Goal: Task Accomplishment & Management: Complete application form

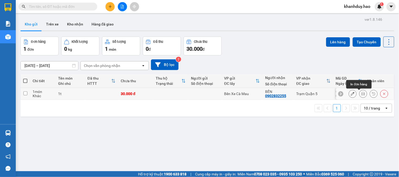
click at [361, 94] on icon at bounding box center [363, 94] width 4 height 4
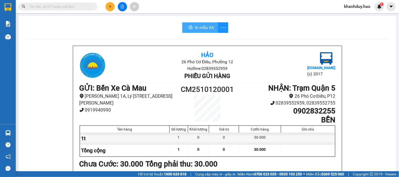
click at [212, 29] on button "In mẫu A5" at bounding box center [200, 27] width 36 height 11
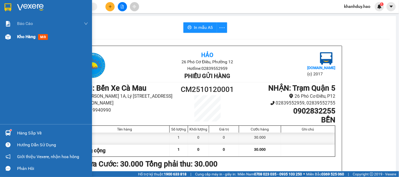
click at [25, 38] on span "Kho hàng" at bounding box center [26, 36] width 18 height 5
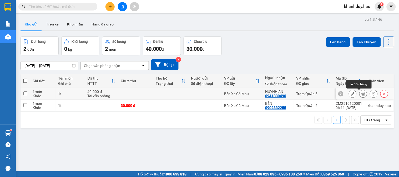
click at [360, 92] on button at bounding box center [363, 93] width 7 height 9
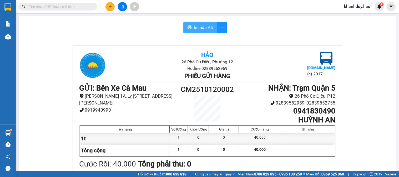
click at [199, 28] on span "In mẫu A5" at bounding box center [203, 27] width 19 height 7
click at [36, 7] on input "text" at bounding box center [60, 7] width 62 height 6
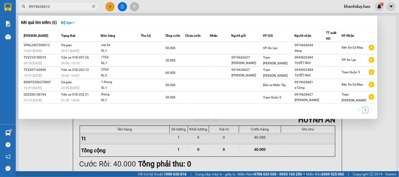
click at [172, 49] on span "50.000" at bounding box center [170, 48] width 10 height 4
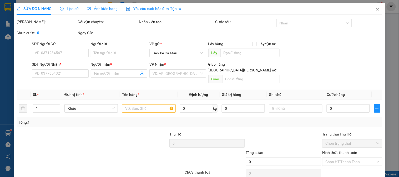
click at [109, 11] on span "Ảnh kiện hàng" at bounding box center [102, 9] width 31 height 4
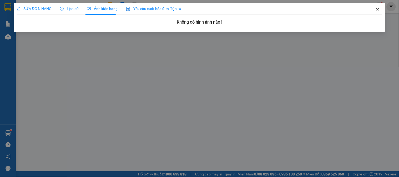
click at [376, 11] on icon "close" at bounding box center [378, 10] width 4 height 4
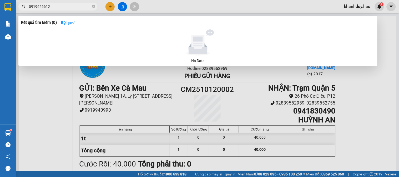
click at [69, 7] on input "0919626612" at bounding box center [60, 7] width 62 height 6
click at [57, 7] on input "0919626612" at bounding box center [60, 7] width 62 height 6
click at [58, 7] on input "0919626612" at bounding box center [60, 7] width 62 height 6
type input "0"
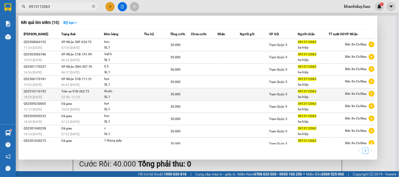
type input "0913112063"
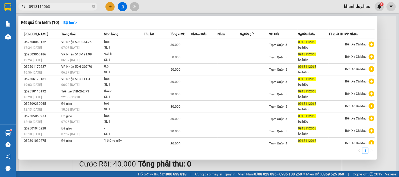
click at [179, 97] on div "30.000" at bounding box center [180, 95] width 21 height 6
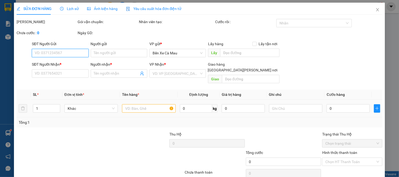
type input "0913112063"
type input "ba hiệp"
type input "30.000"
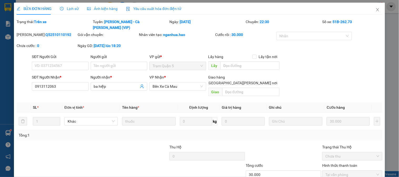
click at [112, 9] on span "Ảnh kiện hàng" at bounding box center [102, 9] width 31 height 4
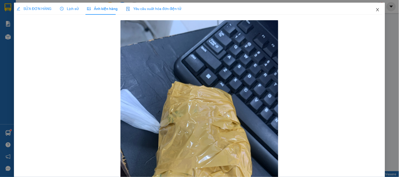
click at [376, 11] on icon "close" at bounding box center [378, 10] width 4 height 4
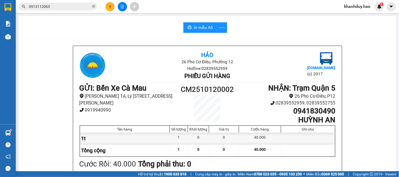
click at [55, 7] on input "0913112063" at bounding box center [60, 7] width 62 height 6
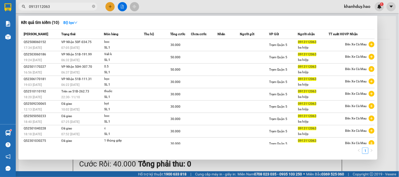
click at [57, 6] on input "0913112063" at bounding box center [60, 7] width 62 height 6
type input "0"
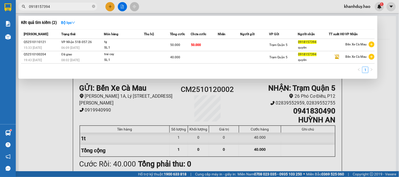
click at [182, 48] on div "50.000" at bounding box center [180, 45] width 20 height 6
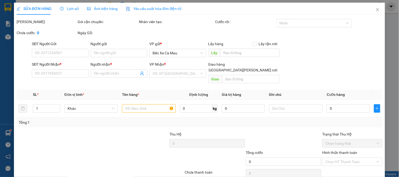
click at [107, 12] on div "Ảnh kiện hàng" at bounding box center [102, 9] width 31 height 12
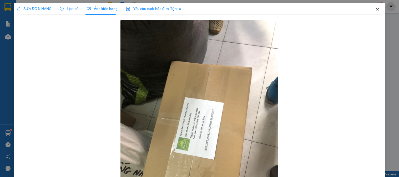
click at [376, 9] on icon "close" at bounding box center [377, 9] width 3 height 3
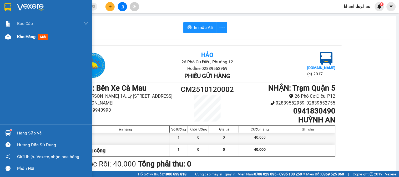
click at [20, 40] on div "Kho hàng mới" at bounding box center [33, 36] width 33 height 7
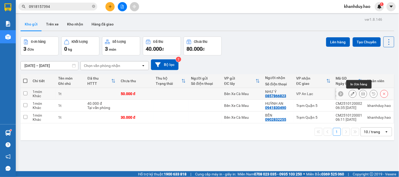
click at [361, 94] on icon at bounding box center [363, 94] width 4 height 4
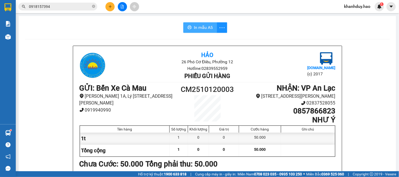
click at [210, 28] on span "In mẫu A5" at bounding box center [203, 27] width 19 height 7
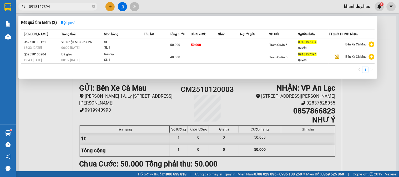
click at [66, 6] on input "0918157394" at bounding box center [60, 7] width 62 height 6
type input "0"
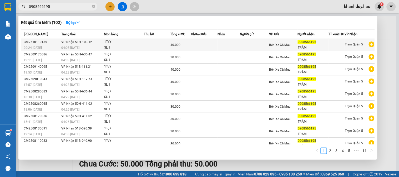
type input "0908566195"
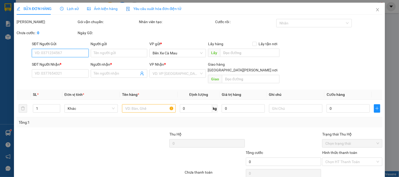
type input "0908566195"
type input "TRÂM"
type input "40.000"
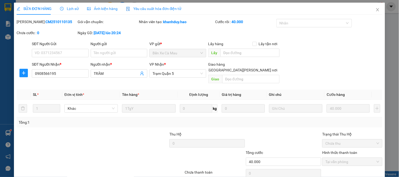
click at [104, 10] on span "Ảnh kiện hàng" at bounding box center [102, 9] width 31 height 4
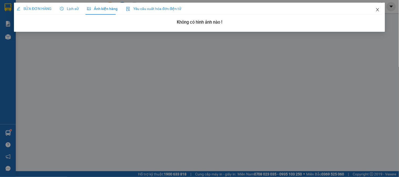
click at [377, 9] on icon "close" at bounding box center [378, 10] width 4 height 4
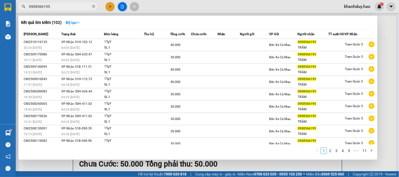
click at [66, 8] on input "0908566195" at bounding box center [60, 7] width 62 height 6
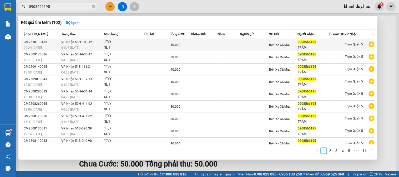
click at [97, 51] on div "04:05 [DATE]" at bounding box center [82, 48] width 42 height 6
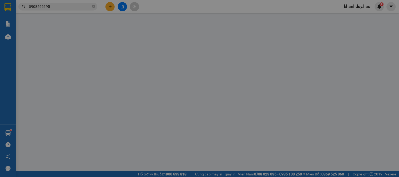
type input "0908566195"
type input "TRÂM"
type input "40.000"
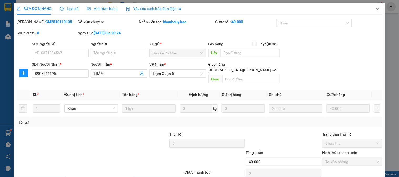
click at [104, 10] on span "Ảnh kiện hàng" at bounding box center [102, 9] width 31 height 4
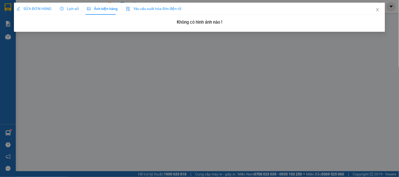
click at [74, 9] on span "Lịch sử" at bounding box center [69, 9] width 19 height 4
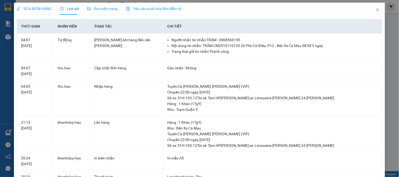
click at [32, 8] on span "SỬA ĐƠN HÀNG" at bounding box center [34, 9] width 35 height 4
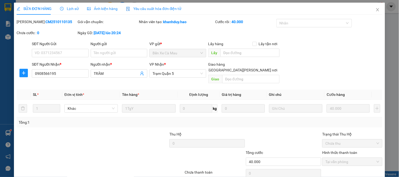
click at [85, 11] on div "SỬA ĐƠN HÀNG Lịch sử Ảnh kiện hàng Yêu cầu xuất hóa đơn điện tử" at bounding box center [99, 9] width 165 height 12
click at [72, 11] on div "Lịch sử" at bounding box center [69, 9] width 19 height 6
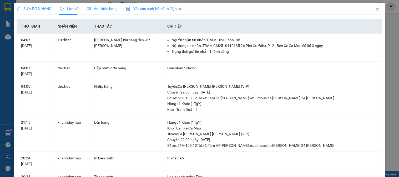
click at [95, 10] on span "Ảnh kiện hàng" at bounding box center [102, 9] width 31 height 4
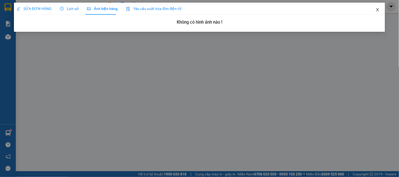
click at [376, 6] on span "Close" at bounding box center [377, 10] width 15 height 15
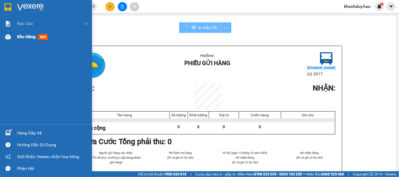
click at [11, 43] on div "Kho hàng mới" at bounding box center [46, 36] width 92 height 13
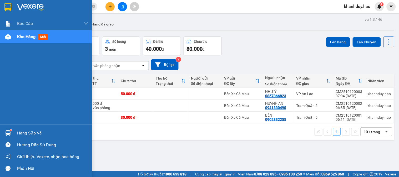
click at [22, 139] on div "Hàng sắp về" at bounding box center [46, 133] width 92 height 12
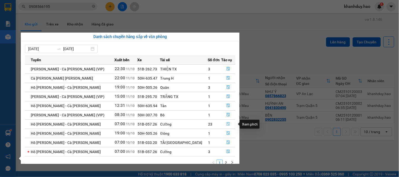
click at [227, 124] on icon "file-done" at bounding box center [228, 124] width 3 height 4
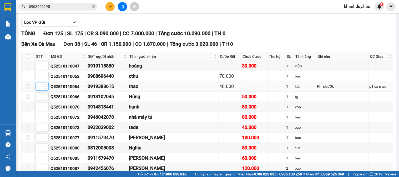
scroll to position [58, 0]
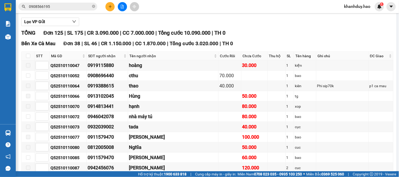
click at [28, 60] on th at bounding box center [28, 56] width 13 height 9
click at [24, 60] on th at bounding box center [28, 56] width 13 height 9
click at [29, 58] on input "checkbox" at bounding box center [28, 56] width 4 height 4
checkbox input "true"
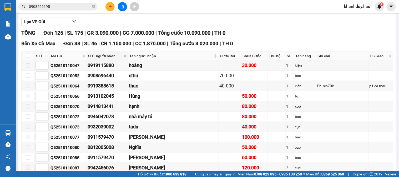
checkbox input "true"
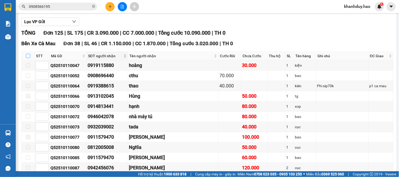
checkbox input "true"
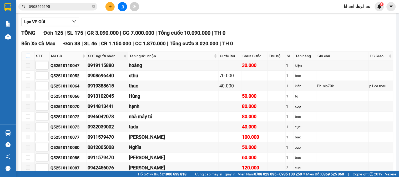
checkbox input "true"
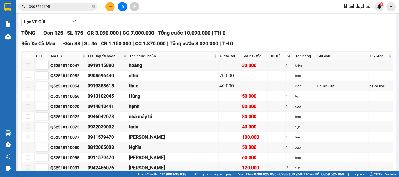
checkbox input "true"
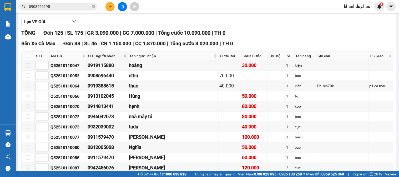
checkbox input "true"
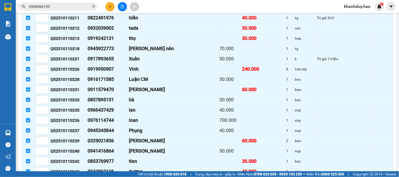
scroll to position [497, 0]
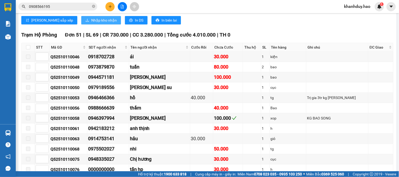
click at [86, 22] on icon "download" at bounding box center [87, 20] width 3 height 3
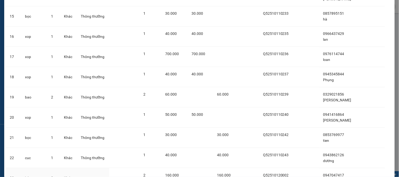
scroll to position [371, 0]
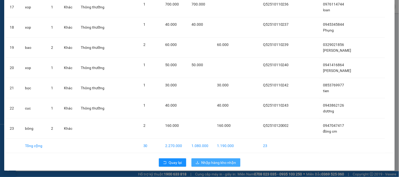
drag, startPoint x: 215, startPoint y: 156, endPoint x: 220, endPoint y: 160, distance: 6.5
click at [220, 160] on div "Quay lại Nhập hàng kho nhận" at bounding box center [200, 163] width 388 height 14
click at [220, 160] on span "Nhập hàng kho nhận" at bounding box center [218, 163] width 35 height 6
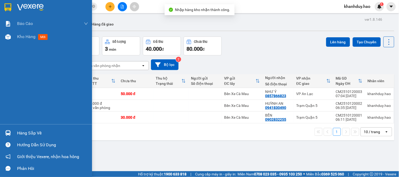
click at [39, 135] on div "Hàng sắp về" at bounding box center [52, 133] width 71 height 8
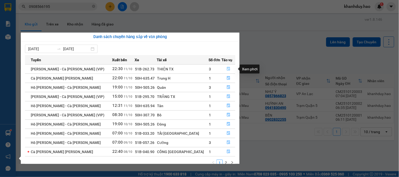
click at [227, 67] on icon "file-done" at bounding box center [228, 69] width 3 height 4
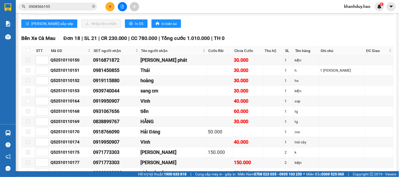
scroll to position [584, 0]
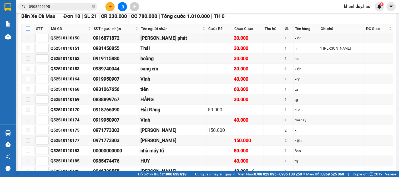
click at [29, 31] on input "checkbox" at bounding box center [28, 29] width 4 height 4
checkbox input "true"
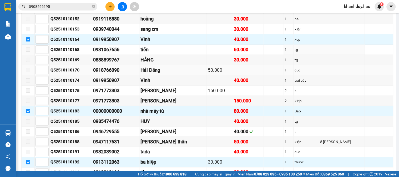
scroll to position [672, 0]
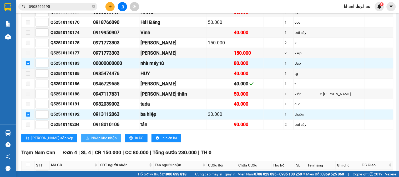
click at [91, 141] on span "Nhập kho nhận" at bounding box center [104, 138] width 26 height 6
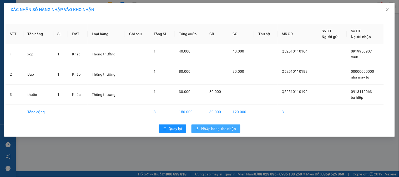
click at [216, 126] on span "Nhập hàng kho nhận" at bounding box center [218, 129] width 35 height 6
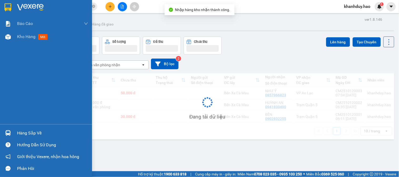
click at [6, 142] on div at bounding box center [7, 144] width 9 height 9
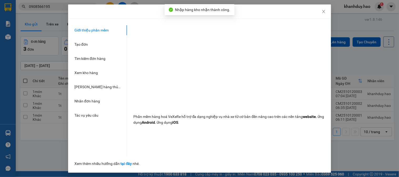
click at [18, 138] on div "Hướng dẫn sử dụng Giới thiệu phần mềm Tạo đơn Tìm kiếm đơn hàng Xem kho hàng Lê…" at bounding box center [199, 88] width 399 height 177
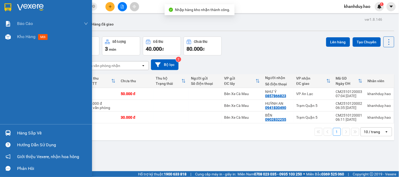
click at [22, 134] on div "Hàng sắp về" at bounding box center [52, 133] width 71 height 8
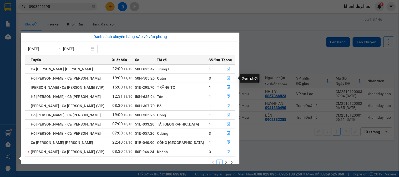
click at [227, 77] on icon "file-done" at bounding box center [229, 78] width 4 height 4
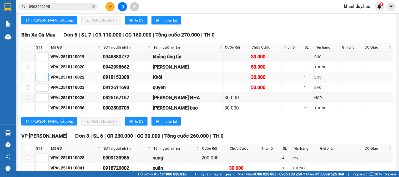
scroll to position [351, 0]
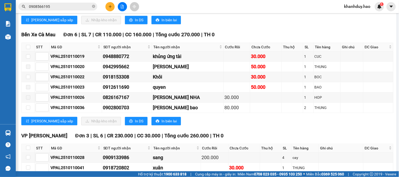
click at [28, 52] on th at bounding box center [28, 47] width 13 height 9
click at [28, 50] on label at bounding box center [28, 47] width 4 height 6
click at [28, 49] on input "checkbox" at bounding box center [28, 47] width 4 height 4
checkbox input "true"
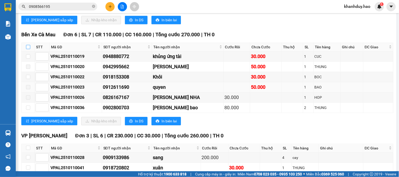
checkbox input "true"
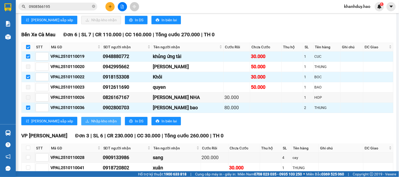
click at [91, 124] on span "Nhập kho nhận" at bounding box center [104, 121] width 26 height 6
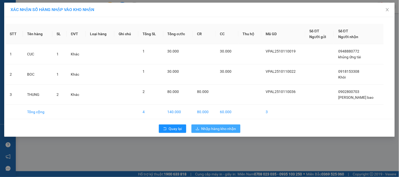
click at [216, 129] on span "Nhập hàng kho nhận" at bounding box center [218, 129] width 35 height 6
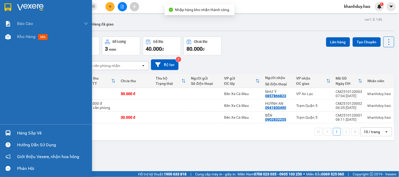
click at [36, 138] on div "Hàng sắp về" at bounding box center [46, 133] width 92 height 12
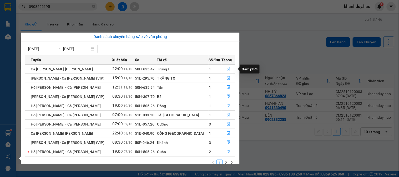
click at [227, 70] on icon "file-done" at bounding box center [229, 69] width 4 height 4
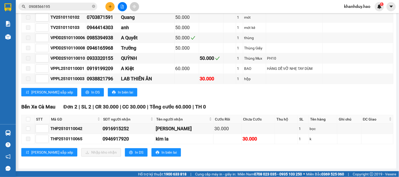
scroll to position [1826, 0]
click at [28, 119] on input "checkbox" at bounding box center [28, 119] width 4 height 4
checkbox input "true"
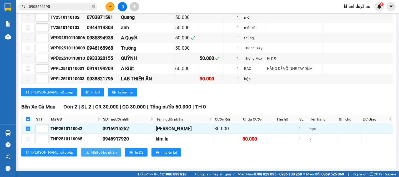
click at [91, 153] on span "Nhập kho nhận" at bounding box center [104, 153] width 26 height 6
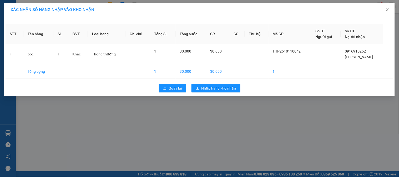
click at [222, 111] on div "XÁC NHẬN SỐ HÀNG NHẬP VÀO KHO NHẬN STT Tên hàng SL ĐVT Loại hàng Ghi chú Tổng S…" at bounding box center [199, 88] width 399 height 177
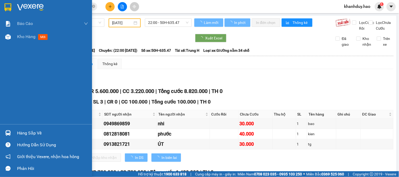
click at [33, 137] on div "Hàng sắp về" at bounding box center [52, 133] width 71 height 8
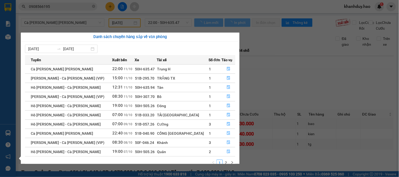
click at [377, 69] on section "Kết quả tìm kiếm ( 102 ) Bộ lọc Mã ĐH Trạng thái Món hàng Thu hộ Tổng cước Chưa…" at bounding box center [199, 88] width 399 height 177
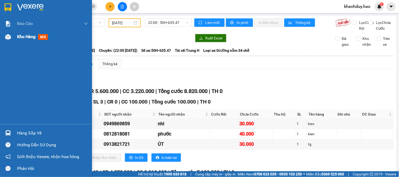
drag, startPoint x: 4, startPoint y: 40, endPoint x: 9, endPoint y: 37, distance: 5.3
click at [5, 40] on div at bounding box center [7, 36] width 9 height 9
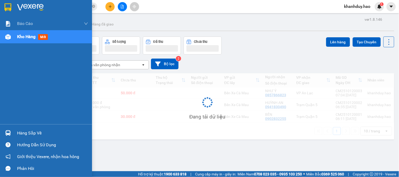
click at [9, 37] on img at bounding box center [8, 37] width 6 height 6
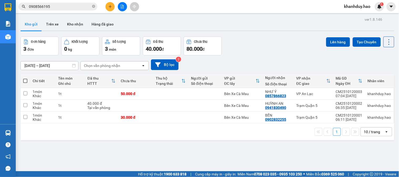
click at [51, 17] on div "ver 1.8.146 Kho gửi Trên xe Kho nhận Hàng đã giao Đơn hàng 3 đơn Khối lượng 0 k…" at bounding box center [207, 104] width 378 height 177
click at [49, 22] on button "Trên xe" at bounding box center [52, 24] width 21 height 13
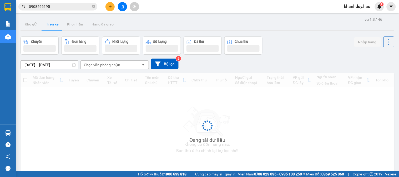
click at [118, 68] on div "Chọn văn phòng nhận" at bounding box center [111, 65] width 60 height 8
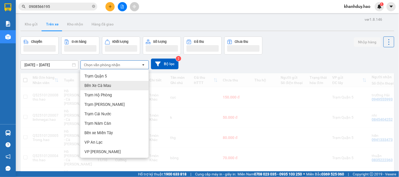
click at [112, 87] on div "Bến Xe Cà Mau" at bounding box center [114, 85] width 68 height 9
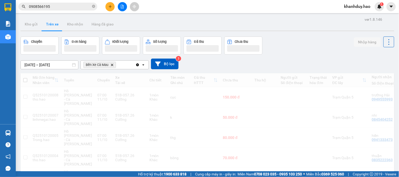
click at [53, 67] on div "ver 1.8.146 Kho gửi Trên xe Kho nhận Hàng đã giao Chuyến Đơn hàng Khối lượng Số…" at bounding box center [207, 162] width 378 height 293
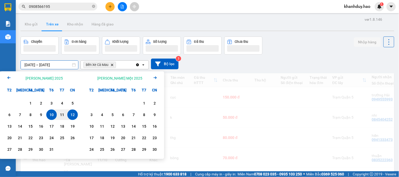
click at [74, 117] on div "12" at bounding box center [72, 115] width 7 height 6
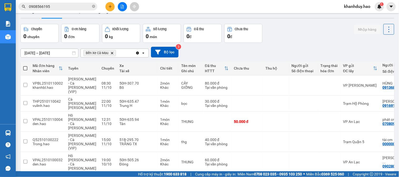
scroll to position [24, 0]
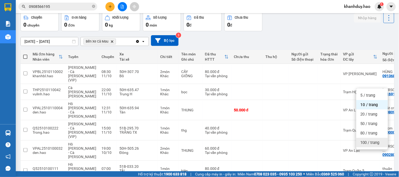
click at [380, 143] on div "100 / trang" at bounding box center [372, 142] width 32 height 9
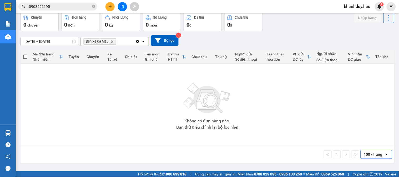
click at [46, 40] on input "[DATE] – [DATE]" at bounding box center [49, 41] width 57 height 8
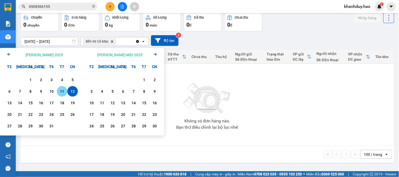
click at [65, 90] on div "11" at bounding box center [61, 91] width 7 height 6
type input "[DATE] – [DATE]"
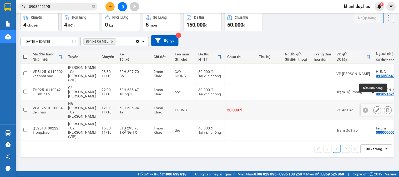
click at [374, 106] on button at bounding box center [377, 110] width 7 height 9
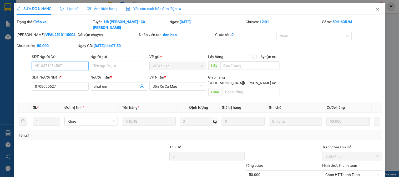
type input "0708095627"
type input "phát cm"
type input "50.000"
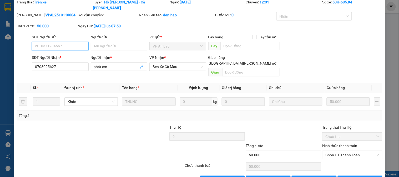
scroll to position [25, 0]
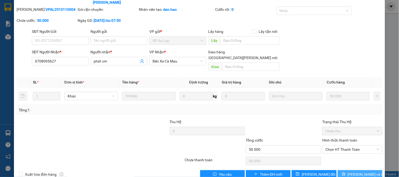
click at [351, 170] on button "[PERSON_NAME] và In" at bounding box center [360, 174] width 45 height 8
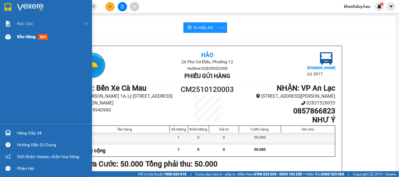
click at [11, 33] on div at bounding box center [7, 36] width 9 height 9
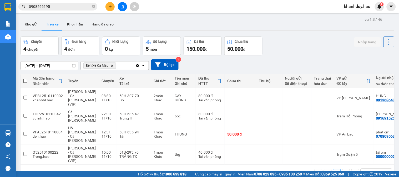
click at [42, 23] on button "Trên xe" at bounding box center [52, 24] width 21 height 13
click at [32, 22] on button "Kho gửi" at bounding box center [31, 24] width 21 height 13
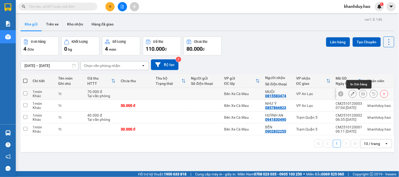
drag, startPoint x: 357, startPoint y: 93, endPoint x: 314, endPoint y: 102, distance: 43.9
click at [361, 94] on icon at bounding box center [363, 94] width 4 height 4
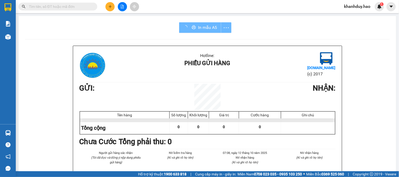
click at [188, 22] on div "In mẫu A5" at bounding box center [205, 27] width 52 height 11
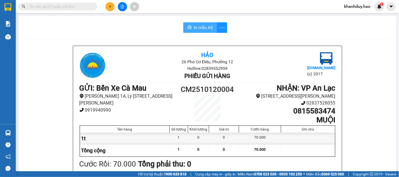
click at [188, 24] on button "In mẫu A5" at bounding box center [200, 27] width 34 height 11
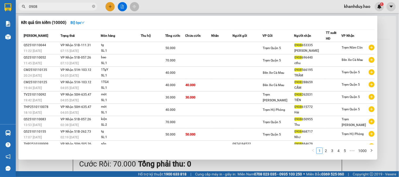
type input "0908"
drag, startPoint x: 67, startPoint y: 8, endPoint x: 279, endPoint y: 26, distance: 213.0
click at [279, 26] on div "Kết quả [PERSON_NAME] ( 10000 ) Bộ lọc" at bounding box center [198, 22] width 354 height 8
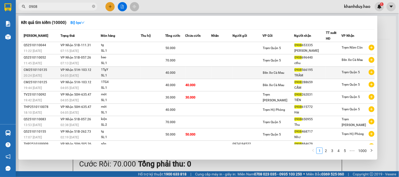
click at [165, 74] on td at bounding box center [153, 73] width 24 height 12
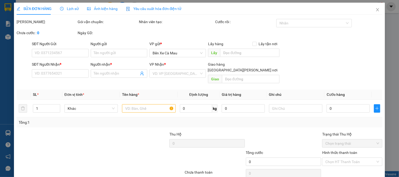
type input "0908566195"
type input "TRÂM"
type input "40.000"
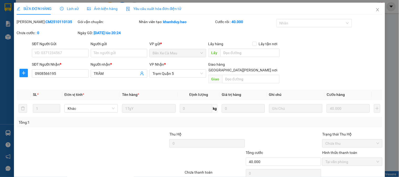
click at [104, 5] on div "Ảnh kiện hàng" at bounding box center [102, 9] width 31 height 12
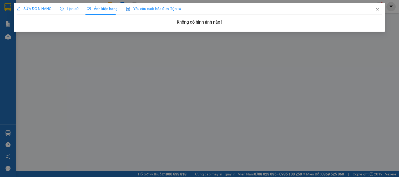
click at [72, 5] on div "Lịch sử" at bounding box center [69, 9] width 19 height 12
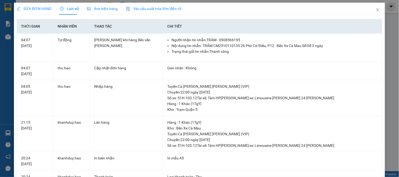
click at [97, 7] on span "Ảnh kiện hàng" at bounding box center [102, 9] width 31 height 4
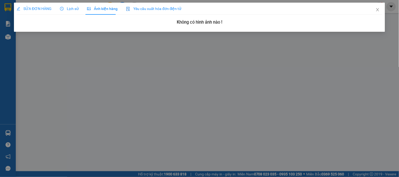
click at [43, 7] on span "SỬA ĐƠN HÀNG" at bounding box center [34, 9] width 35 height 4
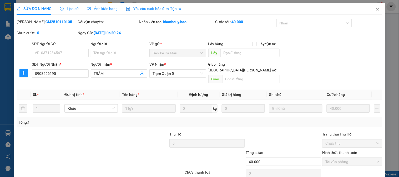
click at [89, 16] on div "SỬA ĐƠN HÀNG Lịch sử [PERSON_NAME] hàng Yêu cầu xuất [PERSON_NAME] điện tử Tota…" at bounding box center [200, 97] width 366 height 189
click at [88, 10] on icon "picture" at bounding box center [89, 8] width 4 height 3
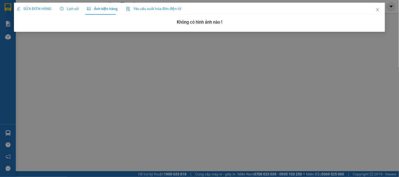
click at [63, 7] on icon "clock-circle" at bounding box center [62, 9] width 4 height 4
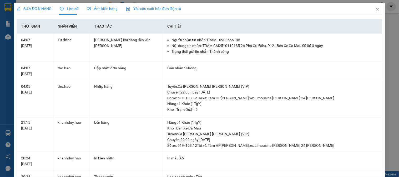
click at [42, 9] on span "SỬA ĐƠN HÀNG" at bounding box center [34, 9] width 35 height 4
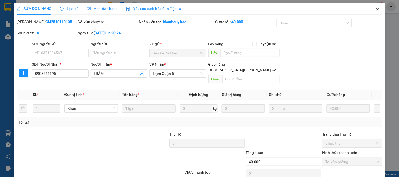
click at [376, 12] on icon "close" at bounding box center [378, 10] width 4 height 4
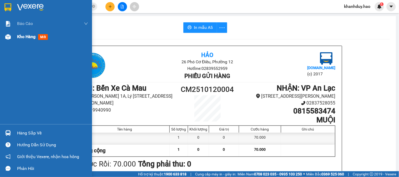
click at [10, 36] on img at bounding box center [8, 37] width 6 height 6
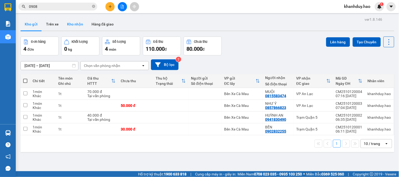
click at [74, 23] on button "Kho nhận" at bounding box center [75, 24] width 24 height 13
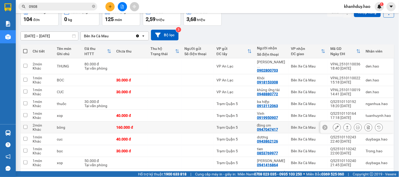
scroll to position [57, 0]
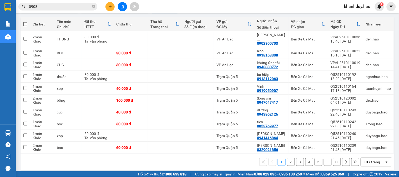
click at [383, 164] on div "1 2 3 4 5 ... 11 10 / trang open" at bounding box center [208, 162] width 374 height 17
click at [380, 160] on div "10 / trang" at bounding box center [373, 162] width 24 height 8
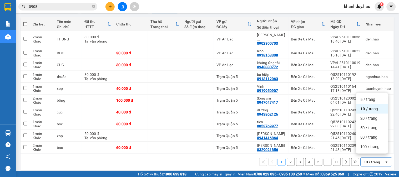
click at [379, 151] on ul "5 / trang 10 / trang 20 / trang 50 / trang 80 / trang 100 / trang" at bounding box center [372, 123] width 32 height 61
click at [378, 148] on span "100 / trang" at bounding box center [370, 146] width 19 height 5
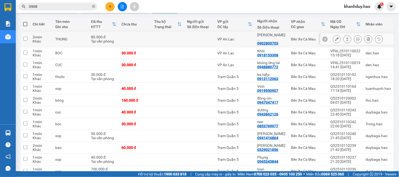
scroll to position [0, 0]
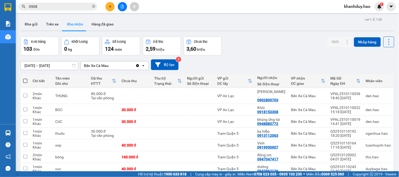
click at [53, 65] on input "[DATE] – [DATE]" at bounding box center [49, 66] width 57 height 8
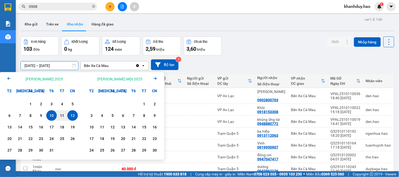
click at [70, 117] on div "12" at bounding box center [72, 116] width 7 height 6
type input "[DATE] – [DATE]"
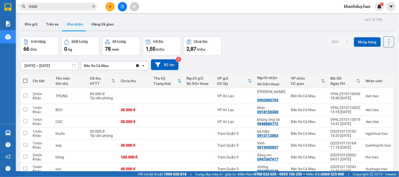
click at [112, 82] on th "Đã thu HTTT" at bounding box center [102, 81] width 31 height 14
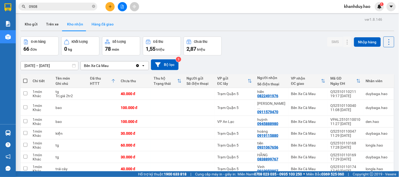
click at [104, 23] on button "Hàng đã giao" at bounding box center [102, 24] width 31 height 13
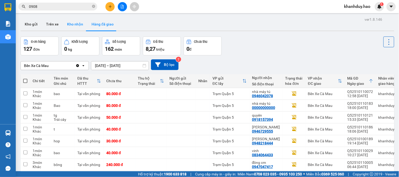
click at [75, 28] on button "Kho nhận" at bounding box center [75, 24] width 24 height 13
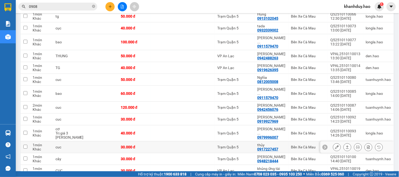
scroll to position [409, 0]
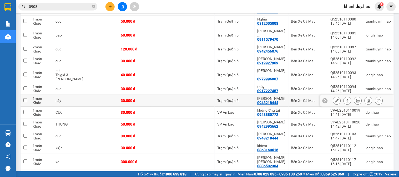
click at [269, 101] on div "0948218444" at bounding box center [267, 103] width 21 height 4
click at [256, 107] on td "[PERSON_NAME] tài 0948880772" at bounding box center [272, 113] width 34 height 12
checkbox input "true"
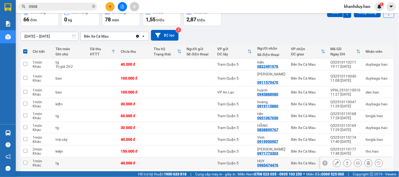
scroll to position [29, 0]
click at [93, 5] on icon "close-circle" at bounding box center [93, 6] width 3 height 3
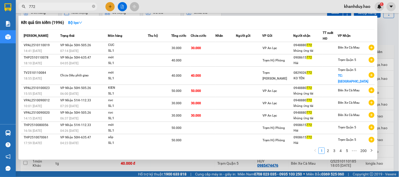
type input "772"
click at [399, 39] on div at bounding box center [199, 88] width 399 height 177
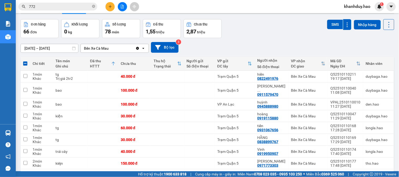
scroll to position [0, 0]
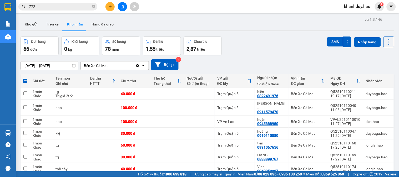
click at [28, 26] on button "Kho gửi" at bounding box center [31, 24] width 21 height 13
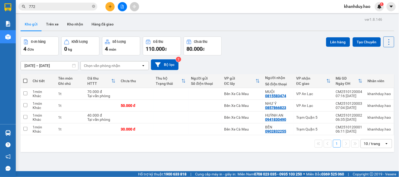
click at [246, 13] on div "Kết quả [PERSON_NAME] ( 1996 ) Bộ lọc Mã ĐH Trạng thái Món hàng Thu hộ Tổng [PE…" at bounding box center [199, 6] width 399 height 13
click at [70, 24] on button "Kho nhận" at bounding box center [75, 24] width 24 height 13
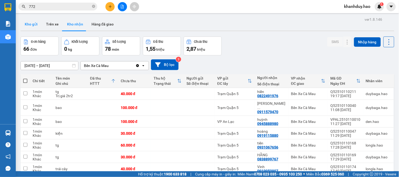
click at [33, 26] on button "Kho gửi" at bounding box center [31, 24] width 21 height 13
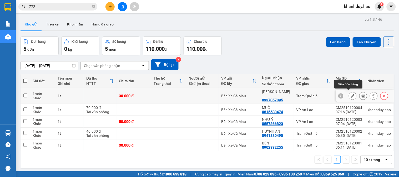
click at [351, 94] on icon at bounding box center [353, 96] width 4 height 4
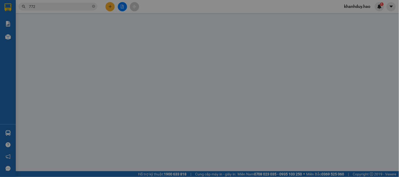
type input "0937057095"
type input "labo hương giang"
type input "30.000"
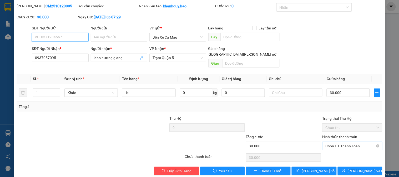
scroll to position [18, 0]
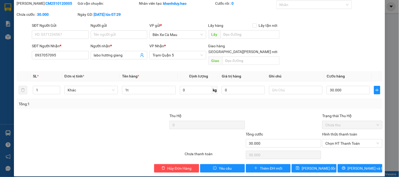
click at [348, 150] on div "Chọn HT Thanh Toán" at bounding box center [352, 155] width 61 height 11
drag, startPoint x: 346, startPoint y: 143, endPoint x: 345, endPoint y: 145, distance: 2.8
click at [347, 145] on div "Total Paid Fee 0 Total UnPaid Fee 30.000 Cash Collection Total Fee Mã ĐH: CM251…" at bounding box center [200, 87] width 366 height 172
click at [339, 140] on span "Chọn HT Thanh Toán" at bounding box center [352, 144] width 54 height 8
click at [342, 145] on div "Tại văn phòng" at bounding box center [348, 148] width 53 height 6
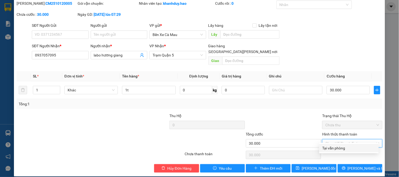
type input "0"
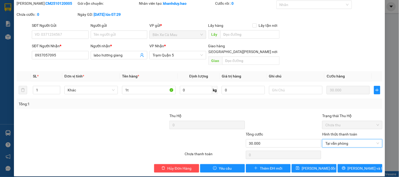
click at [352, 157] on div "Total Paid Fee 0 Total UnPaid Fee 30.000 Cash Collection Total Fee Mã ĐH: CM251…" at bounding box center [200, 87] width 366 height 172
drag, startPoint x: 353, startPoint y: 162, endPoint x: 322, endPoint y: 135, distance: 41.4
click at [352, 166] on span "[PERSON_NAME] và In" at bounding box center [366, 169] width 37 height 6
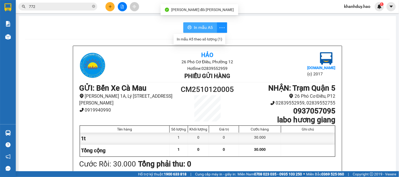
click at [201, 27] on span "In mẫu A5" at bounding box center [203, 27] width 19 height 7
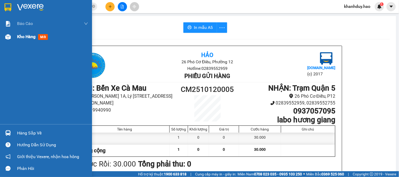
click at [12, 38] on div at bounding box center [7, 36] width 9 height 9
click at [15, 37] on div "Kho hàng mới" at bounding box center [46, 36] width 92 height 13
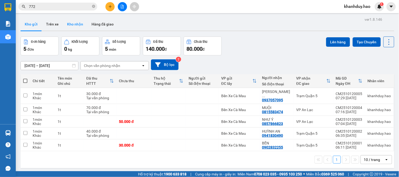
click at [80, 22] on button "Kho nhận" at bounding box center [75, 24] width 24 height 13
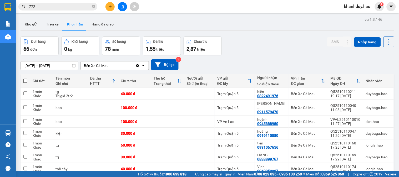
click at [50, 59] on div "[DATE] – [DATE] Press the down arrow key to interact with the calendar and sele…" at bounding box center [208, 64] width 374 height 11
click at [50, 66] on input "[DATE] – [DATE]" at bounding box center [49, 66] width 57 height 8
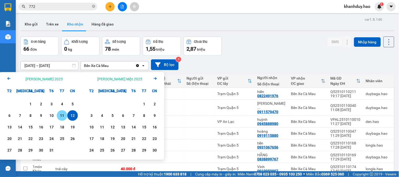
click at [62, 118] on div "11" at bounding box center [61, 116] width 7 height 6
type input "[DATE] – [DATE]"
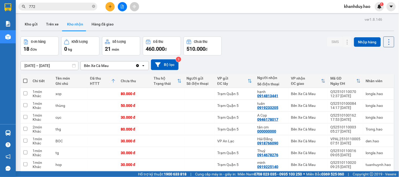
drag, startPoint x: 93, startPoint y: 8, endPoint x: 110, endPoint y: 2, distance: 17.3
click at [103, 4] on div "Kết quả [PERSON_NAME] ( 1996 ) Bộ lọc Mã ĐH Trạng thái Món hàng Thu hộ Tổng [PE…" at bounding box center [51, 6] width 103 height 9
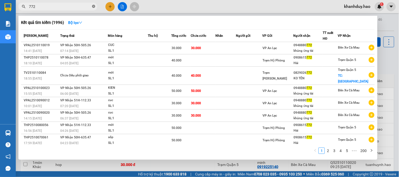
click at [93, 7] on icon "close-circle" at bounding box center [93, 6] width 3 height 3
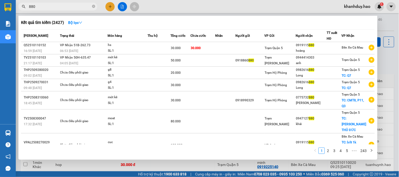
type input "880"
click at [396, 43] on div at bounding box center [199, 88] width 399 height 177
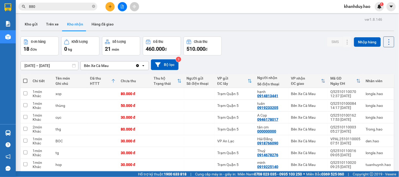
click at [61, 1] on div "Kết quả [PERSON_NAME] ( 2427 ) Bộ lọc Mã ĐH Trạng thái Món hàng Thu hộ Tổng [PE…" at bounding box center [199, 6] width 399 height 13
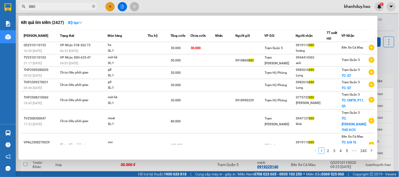
click at [61, 3] on span "880" at bounding box center [57, 7] width 79 height 8
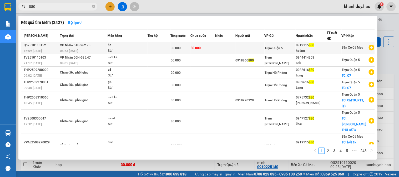
click at [165, 48] on td at bounding box center [159, 48] width 23 height 12
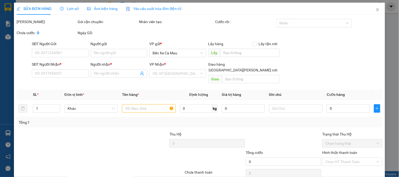
click at [109, 12] on div "Ảnh kiện hàng" at bounding box center [102, 9] width 31 height 12
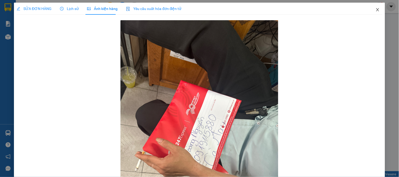
click at [377, 12] on span "Close" at bounding box center [377, 10] width 15 height 15
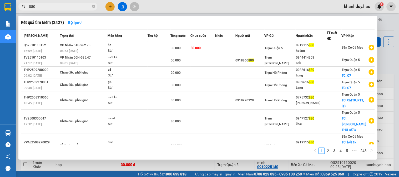
click at [43, 7] on input "880" at bounding box center [60, 7] width 62 height 6
click at [92, 7] on icon "close-circle" at bounding box center [93, 6] width 3 height 3
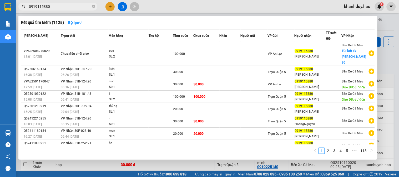
type input "0919115880"
click at [391, 31] on div at bounding box center [199, 88] width 399 height 177
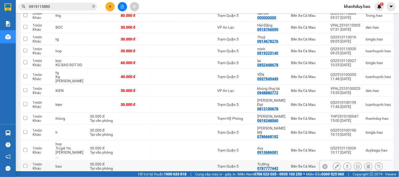
scroll to position [22, 0]
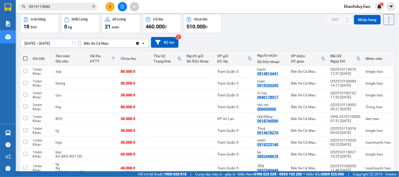
click at [46, 41] on input "[DATE] – [DATE]" at bounding box center [49, 43] width 57 height 8
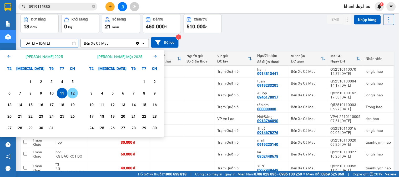
click at [72, 95] on div "12" at bounding box center [72, 93] width 7 height 6
type input "[DATE] – [DATE]"
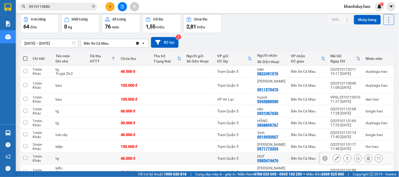
drag, startPoint x: 121, startPoint y: 157, endPoint x: 135, endPoint y: 174, distance: 22.1
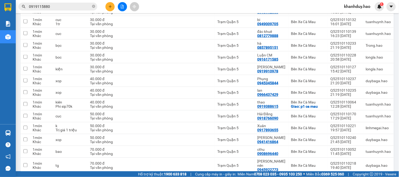
scroll to position [697, 0]
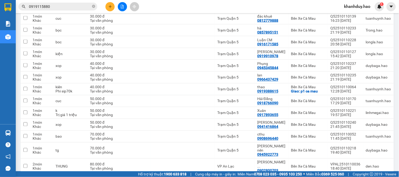
click at [63, 6] on input "0919115880" at bounding box center [60, 7] width 62 height 6
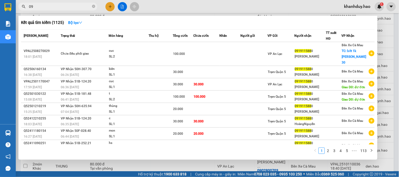
type input "0"
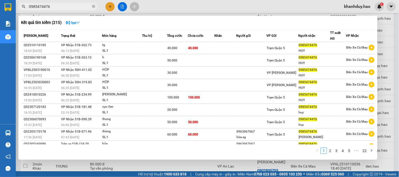
click at [60, 8] on input "0985474476" at bounding box center [60, 7] width 62 height 6
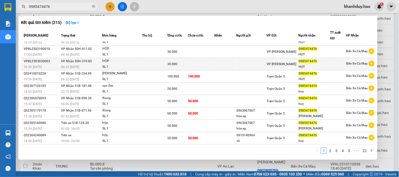
scroll to position [0, 0]
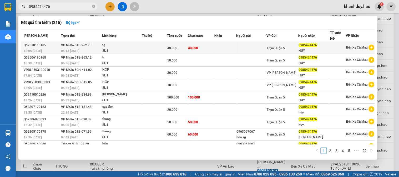
type input "0985474476"
click at [195, 48] on span "40.000" at bounding box center [193, 48] width 10 height 4
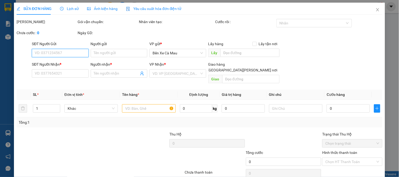
type input "0985474476"
type input "HUY"
type input "40.000"
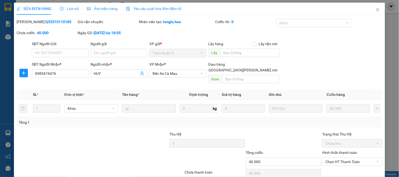
click at [114, 9] on span "Ảnh kiện hàng" at bounding box center [102, 9] width 31 height 4
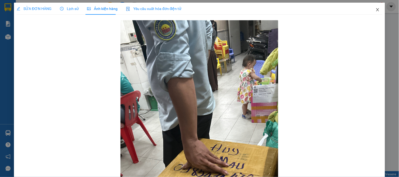
click at [376, 11] on icon "close" at bounding box center [378, 10] width 4 height 4
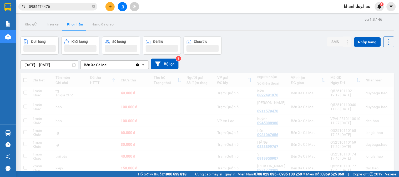
click at [374, 9] on span "khanhduy.hao" at bounding box center [357, 6] width 35 height 7
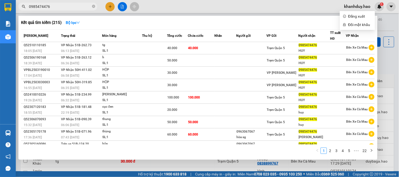
click at [62, 7] on input "0985474476" at bounding box center [60, 7] width 62 height 6
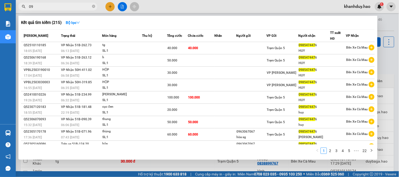
type input "0"
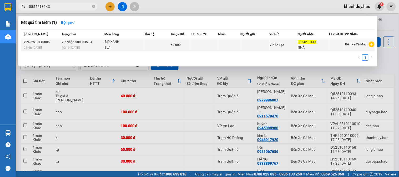
type input "0854213143"
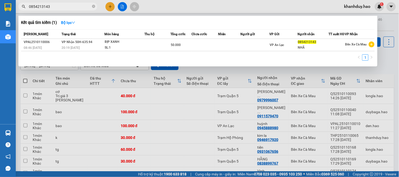
click at [175, 47] on span "50.000" at bounding box center [176, 45] width 10 height 4
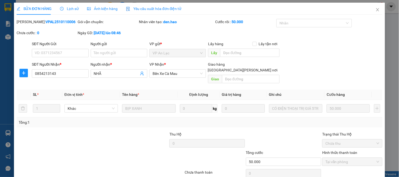
type input "0854213143"
type input "NHÃ"
type input "50.000"
click at [114, 7] on span "Ảnh kiện hàng" at bounding box center [102, 9] width 31 height 4
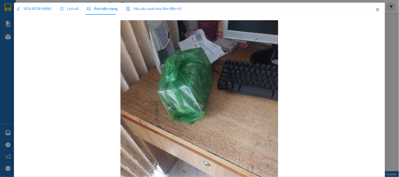
click at [376, 10] on icon "close" at bounding box center [378, 10] width 4 height 4
click at [374, 9] on span "khanhduy.hao" at bounding box center [357, 6] width 35 height 7
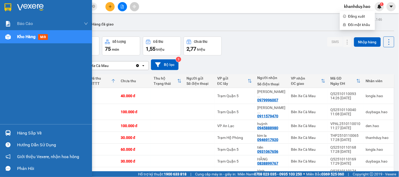
click at [24, 38] on span "Kho hàng" at bounding box center [26, 36] width 18 height 5
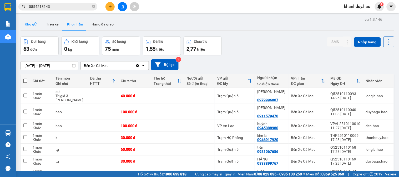
click at [29, 27] on button "Kho gửi" at bounding box center [31, 24] width 21 height 13
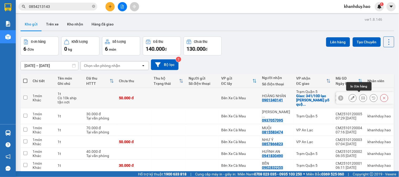
click at [361, 97] on icon at bounding box center [363, 98] width 4 height 4
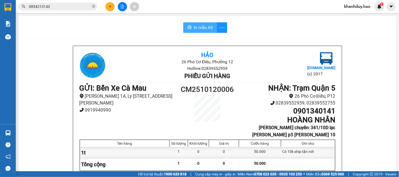
click at [196, 30] on span "In mẫu A5" at bounding box center [203, 27] width 19 height 7
click at [112, 4] on button at bounding box center [109, 6] width 9 height 9
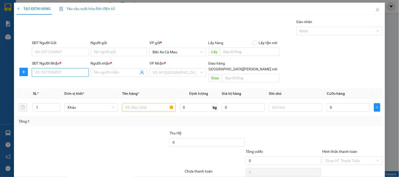
click at [67, 70] on input "SĐT Người Nhận *" at bounding box center [60, 72] width 57 height 8
click at [75, 82] on div "0903650788 - [PERSON_NAME]" at bounding box center [61, 83] width 52 height 6
type input "0903650788"
type input "thuận"
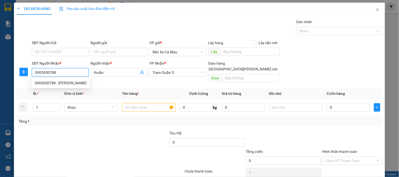
type input "30.000"
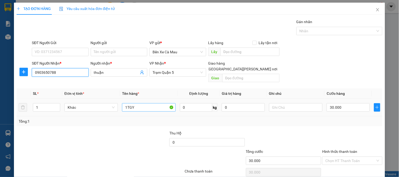
type input "0903650788"
click at [135, 103] on input "1TGY" at bounding box center [148, 107] width 53 height 8
type input "1TG4"
click at [345, 103] on input "30.000" at bounding box center [348, 107] width 43 height 8
type input "0"
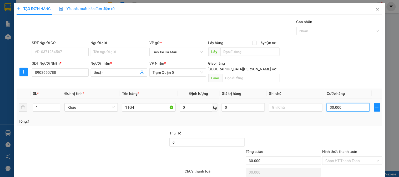
type input "0"
type input "4"
type input "004"
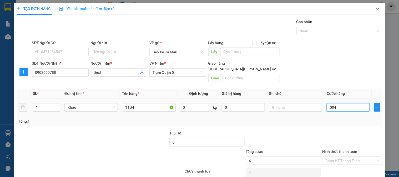
type input "40"
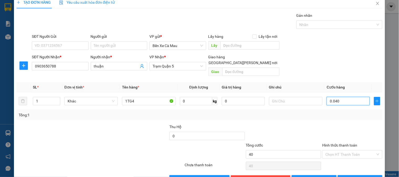
scroll to position [17, 0]
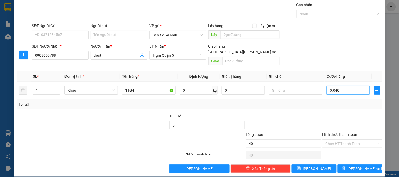
type input "0.040"
type input "40.000"
click at [336, 133] on label "Hình thức thanh toán" at bounding box center [339, 135] width 35 height 4
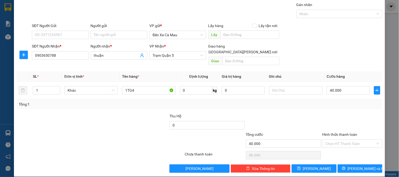
click at [336, 140] on input "Hình thức thanh toán" at bounding box center [350, 144] width 50 height 8
click at [340, 148] on div "Tại văn phòng" at bounding box center [348, 149] width 53 height 6
type input "0"
click at [341, 165] on button "[PERSON_NAME] và In" at bounding box center [360, 169] width 45 height 8
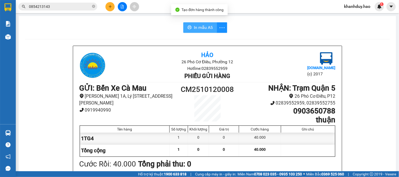
click at [198, 32] on button "In mẫu A5" at bounding box center [200, 27] width 34 height 11
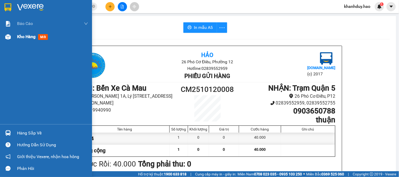
click at [42, 35] on span "mới" at bounding box center [43, 37] width 10 height 6
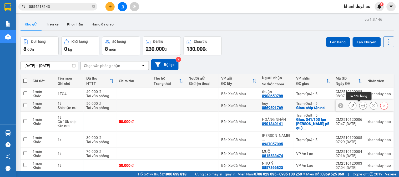
click at [361, 106] on icon at bounding box center [363, 106] width 4 height 4
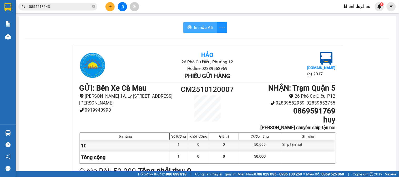
click at [196, 27] on span "In mẫu A5" at bounding box center [203, 27] width 19 height 7
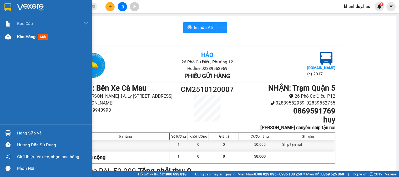
click at [23, 37] on span "Kho hàng" at bounding box center [26, 36] width 18 height 5
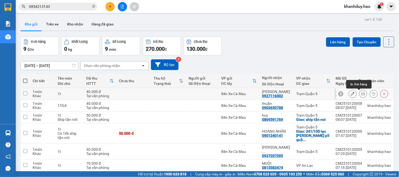
click at [361, 93] on icon at bounding box center [363, 94] width 4 height 4
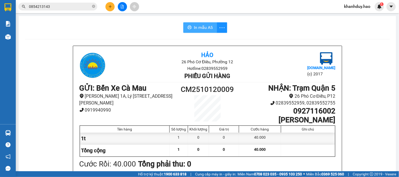
click at [208, 28] on span "In mẫu A5" at bounding box center [203, 27] width 19 height 7
click at [196, 25] on span "In mẫu A5" at bounding box center [203, 27] width 19 height 7
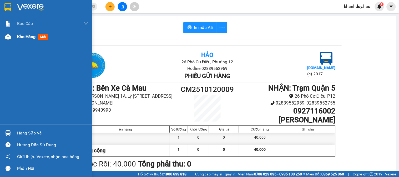
click at [42, 35] on span "mới" at bounding box center [43, 37] width 10 height 6
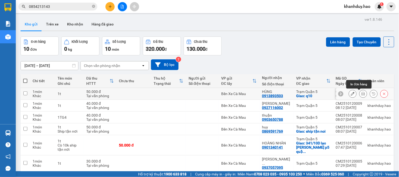
click at [361, 93] on button at bounding box center [363, 93] width 7 height 9
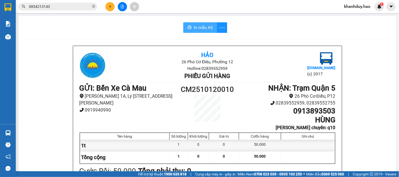
click at [205, 27] on span "In mẫu A5" at bounding box center [203, 27] width 19 height 7
click at [111, 7] on icon "plus" at bounding box center [110, 7] width 4 height 4
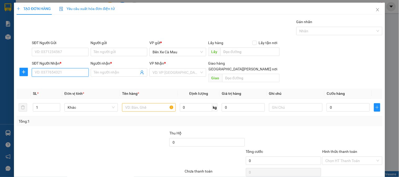
click at [75, 73] on input "SĐT Người Nhận *" at bounding box center [60, 72] width 57 height 8
click at [63, 84] on div "0389685060 - NỈ" at bounding box center [60, 83] width 50 height 6
type input "0389685060"
type input "NỈ"
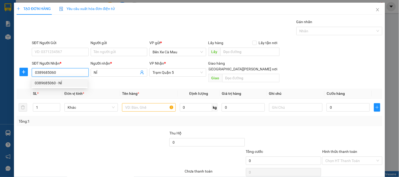
type input "50.000"
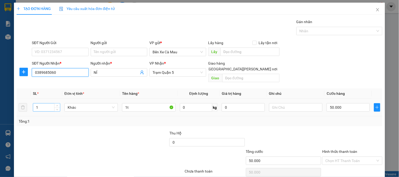
type input "0389685060"
click at [45, 105] on input "1" at bounding box center [46, 108] width 27 height 8
type input "2"
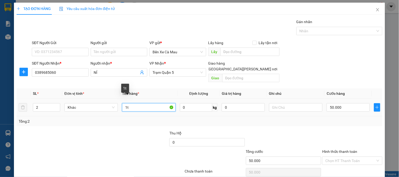
click at [128, 103] on input "1t" at bounding box center [148, 107] width 53 height 8
type input "1"
type input "2t0.5"
click at [296, 103] on input "text" at bounding box center [295, 107] width 53 height 8
type input "cò 20"
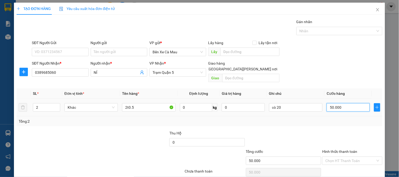
click at [354, 104] on input "50.000" at bounding box center [348, 107] width 43 height 8
type input "0"
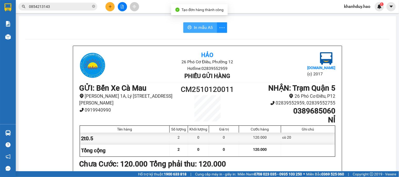
click at [200, 26] on span "In mẫu A5" at bounding box center [203, 27] width 19 height 7
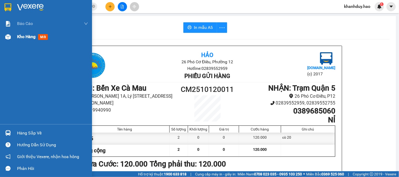
click at [20, 40] on div "Kho hàng mới" at bounding box center [33, 36] width 33 height 7
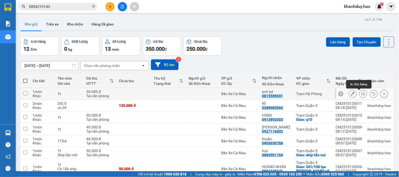
click at [361, 92] on icon at bounding box center [363, 94] width 4 height 4
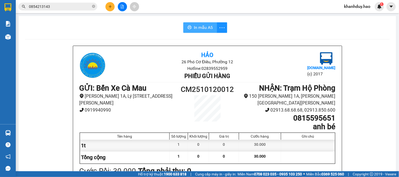
click at [208, 29] on span "In mẫu A5" at bounding box center [203, 27] width 19 height 7
click at [111, 5] on icon "plus" at bounding box center [110, 7] width 4 height 4
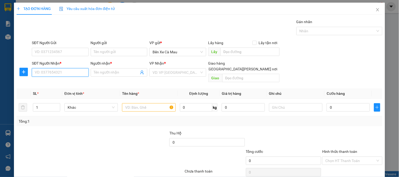
click at [67, 73] on input "SĐT Người Nhận *" at bounding box center [60, 72] width 57 height 8
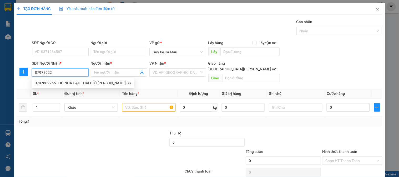
click at [59, 82] on div "0797802255 - ĐỒ NHÀ CẬU THÁI GỬI [PERSON_NAME] SG" at bounding box center [83, 83] width 97 height 6
type input "0797802255"
type input "ĐỒ NHÀ CẬU THÁI GỬI CHO THỊNH SG"
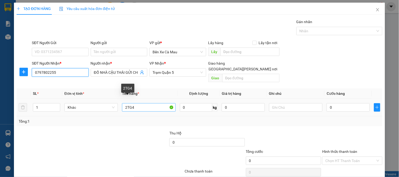
type input "0797802255"
click at [134, 103] on input "2TG4" at bounding box center [148, 107] width 53 height 8
type input "2"
type input "1 chai rượu"
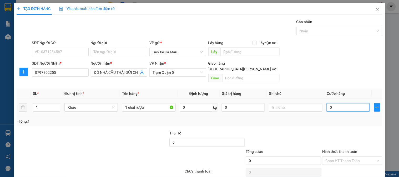
click at [335, 103] on input "0" at bounding box center [348, 107] width 43 height 8
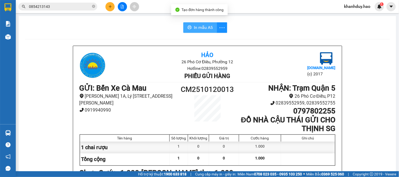
click at [202, 26] on span "In mẫu A5" at bounding box center [203, 27] width 19 height 7
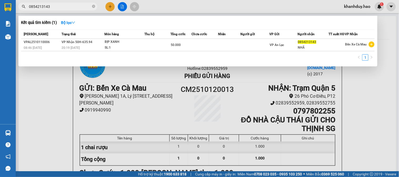
click at [73, 5] on input "0854213143" at bounding box center [60, 7] width 62 height 6
type input "0"
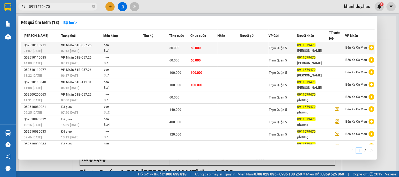
type input "0911579470"
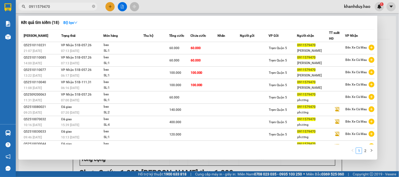
click at [209, 49] on td "60.000" at bounding box center [203, 48] width 27 height 12
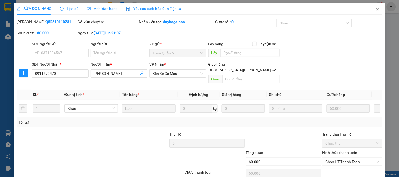
click at [97, 8] on span "Ảnh kiện hàng" at bounding box center [102, 9] width 31 height 4
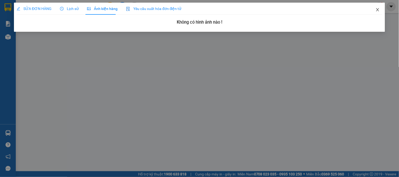
click at [379, 11] on icon "close" at bounding box center [377, 9] width 3 height 3
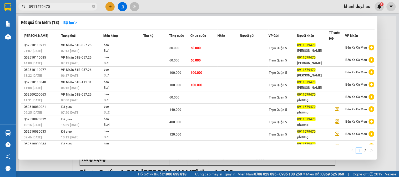
click at [75, 4] on input "0911579470" at bounding box center [60, 7] width 62 height 6
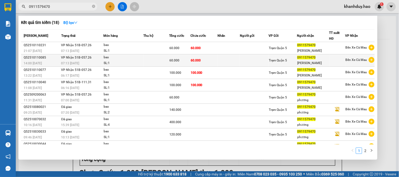
click at [190, 64] on td "60.000" at bounding box center [203, 60] width 27 height 12
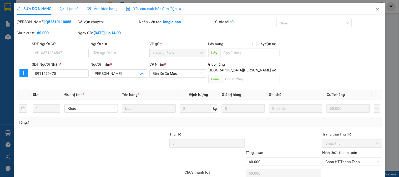
click at [114, 9] on span "Ảnh kiện hàng" at bounding box center [102, 9] width 31 height 4
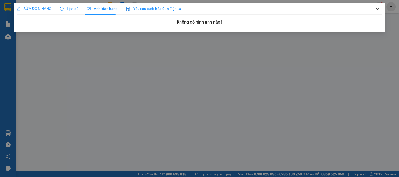
click at [377, 11] on icon "close" at bounding box center [377, 9] width 3 height 3
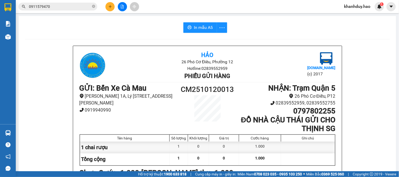
click at [70, 8] on input "0911579470" at bounding box center [60, 7] width 62 height 6
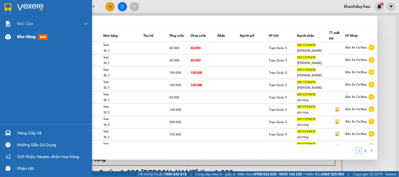
click at [26, 37] on span "Kho hàng" at bounding box center [26, 36] width 18 height 5
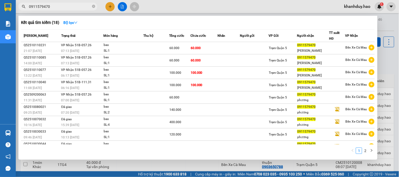
click at [393, 61] on div at bounding box center [199, 88] width 399 height 177
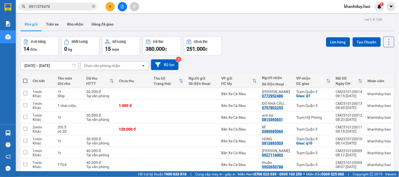
click at [36, 27] on button "Kho gửi" at bounding box center [31, 24] width 21 height 13
click at [360, 94] on button at bounding box center [363, 93] width 7 height 9
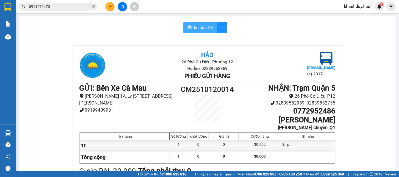
click at [210, 28] on span "In mẫu A5" at bounding box center [203, 27] width 19 height 7
click at [70, 6] on input "0911579470" at bounding box center [60, 7] width 62 height 6
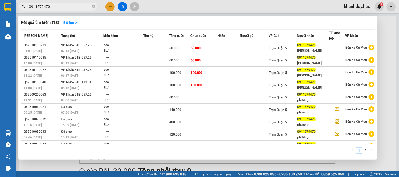
click at [385, 56] on div at bounding box center [199, 88] width 399 height 177
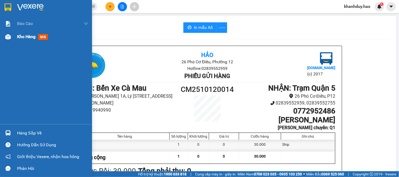
click at [23, 38] on span "Kho hàng" at bounding box center [26, 36] width 18 height 5
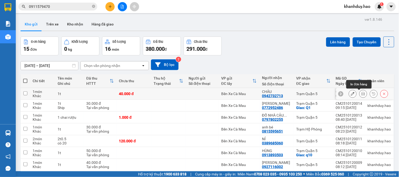
click at [361, 93] on icon at bounding box center [363, 94] width 4 height 4
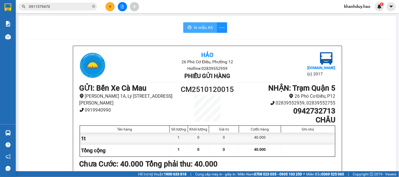
click at [200, 32] on button "In mẫu A5" at bounding box center [200, 27] width 34 height 11
click at [63, 7] on input "0911579470" at bounding box center [60, 7] width 62 height 6
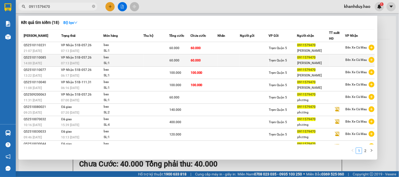
click at [185, 62] on div "60.000" at bounding box center [179, 61] width 21 height 6
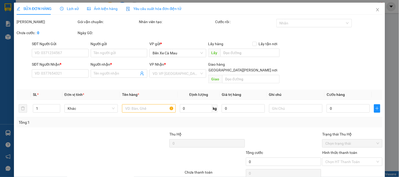
click at [100, 8] on span "Ảnh kiện hàng" at bounding box center [102, 9] width 31 height 4
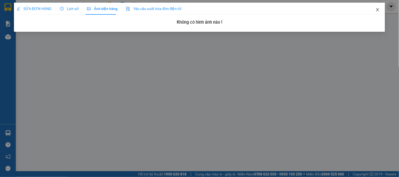
click at [377, 11] on icon "close" at bounding box center [377, 9] width 3 height 3
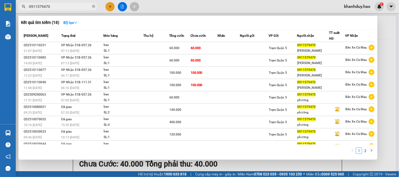
click at [71, 8] on input "0911579470" at bounding box center [60, 7] width 62 height 6
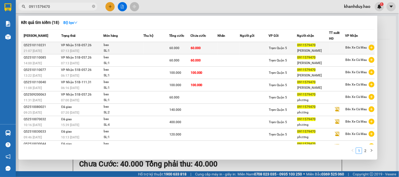
click at [187, 51] on td "60.000" at bounding box center [179, 48] width 21 height 12
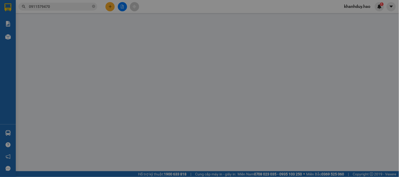
type input "0911579470"
type input "[PERSON_NAME]"
type input "60.000"
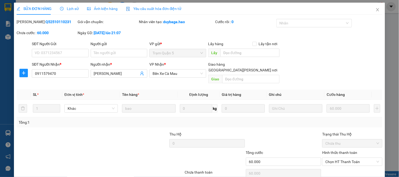
click at [101, 10] on span "Ảnh kiện hàng" at bounding box center [102, 9] width 31 height 4
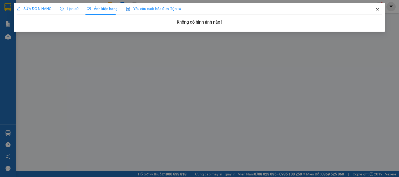
click at [378, 12] on icon "close" at bounding box center [378, 10] width 4 height 4
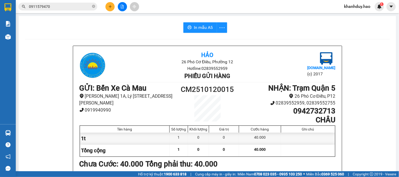
click at [76, 9] on input "0911579470" at bounding box center [60, 7] width 62 height 6
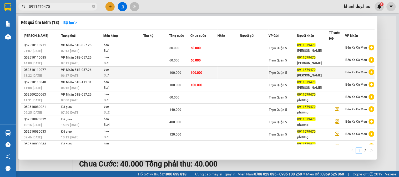
click at [187, 73] on div "100.000" at bounding box center [179, 73] width 21 height 6
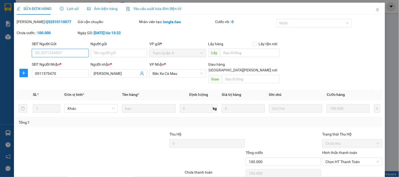
type input "0911579470"
type input "[PERSON_NAME]"
type input "100.000"
click at [97, 9] on span "Ảnh kiện hàng" at bounding box center [102, 9] width 31 height 4
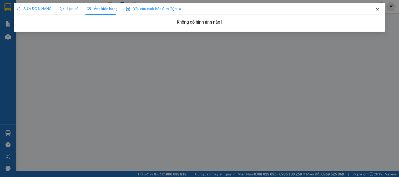
click at [376, 9] on icon "close" at bounding box center [378, 10] width 4 height 4
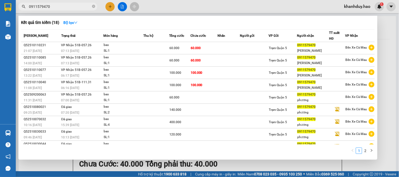
click at [57, 6] on input "0911579470" at bounding box center [60, 7] width 62 height 6
click at [383, 45] on div at bounding box center [199, 88] width 399 height 177
click at [54, 5] on input "0911579470" at bounding box center [60, 7] width 62 height 6
type input "0"
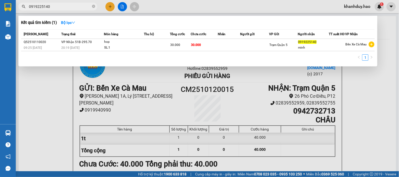
click at [193, 47] on span "30.000" at bounding box center [196, 45] width 10 height 4
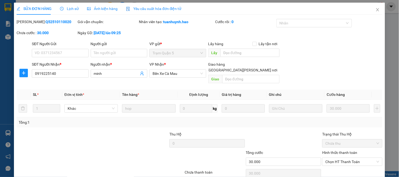
click at [107, 8] on span "Ảnh kiện hàng" at bounding box center [102, 9] width 31 height 4
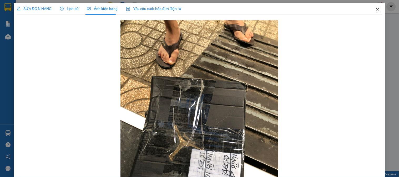
click at [376, 9] on icon "close" at bounding box center [377, 9] width 3 height 3
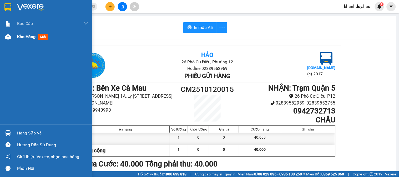
click at [23, 38] on span "Kho hàng" at bounding box center [26, 36] width 18 height 5
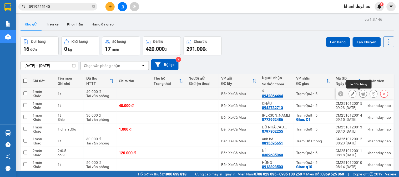
click at [361, 93] on button at bounding box center [363, 93] width 7 height 9
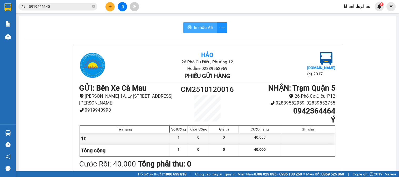
click at [209, 31] on button "In mẫu A5" at bounding box center [200, 27] width 34 height 11
click at [75, 6] on input "0919225140" at bounding box center [60, 7] width 62 height 6
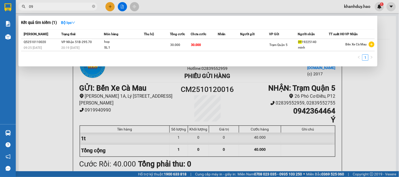
type input "0"
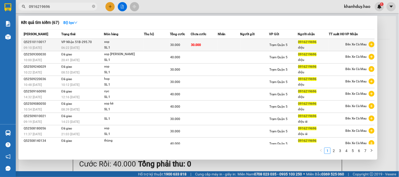
type input "0916219696"
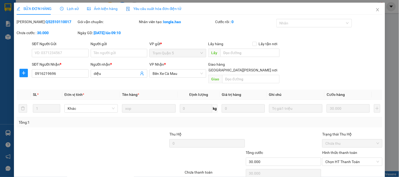
click at [95, 8] on span "Ảnh kiện hàng" at bounding box center [102, 9] width 31 height 4
